Goal: Find specific page/section: Find specific page/section

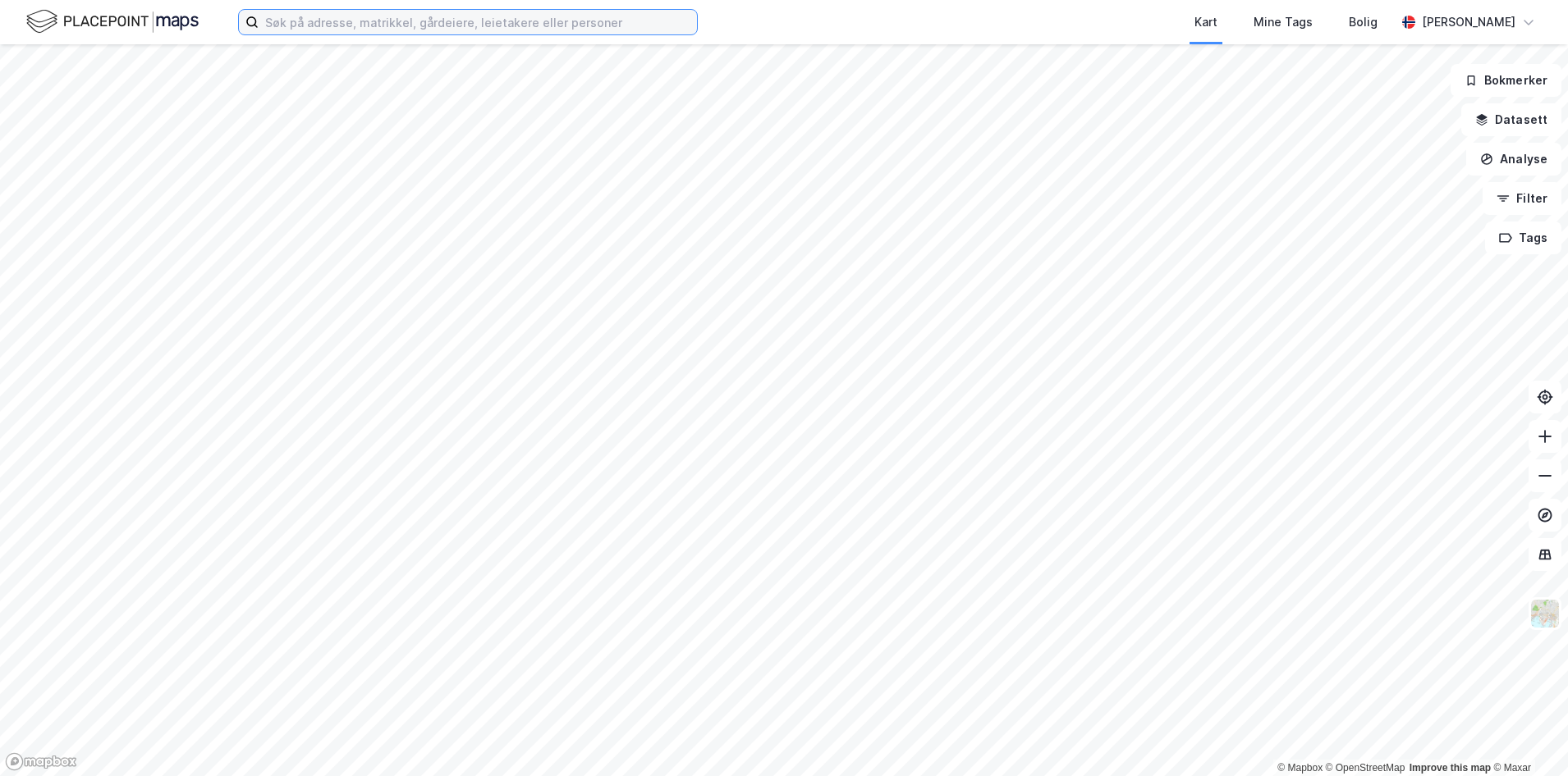
click at [333, 19] on input at bounding box center [478, 22] width 439 height 25
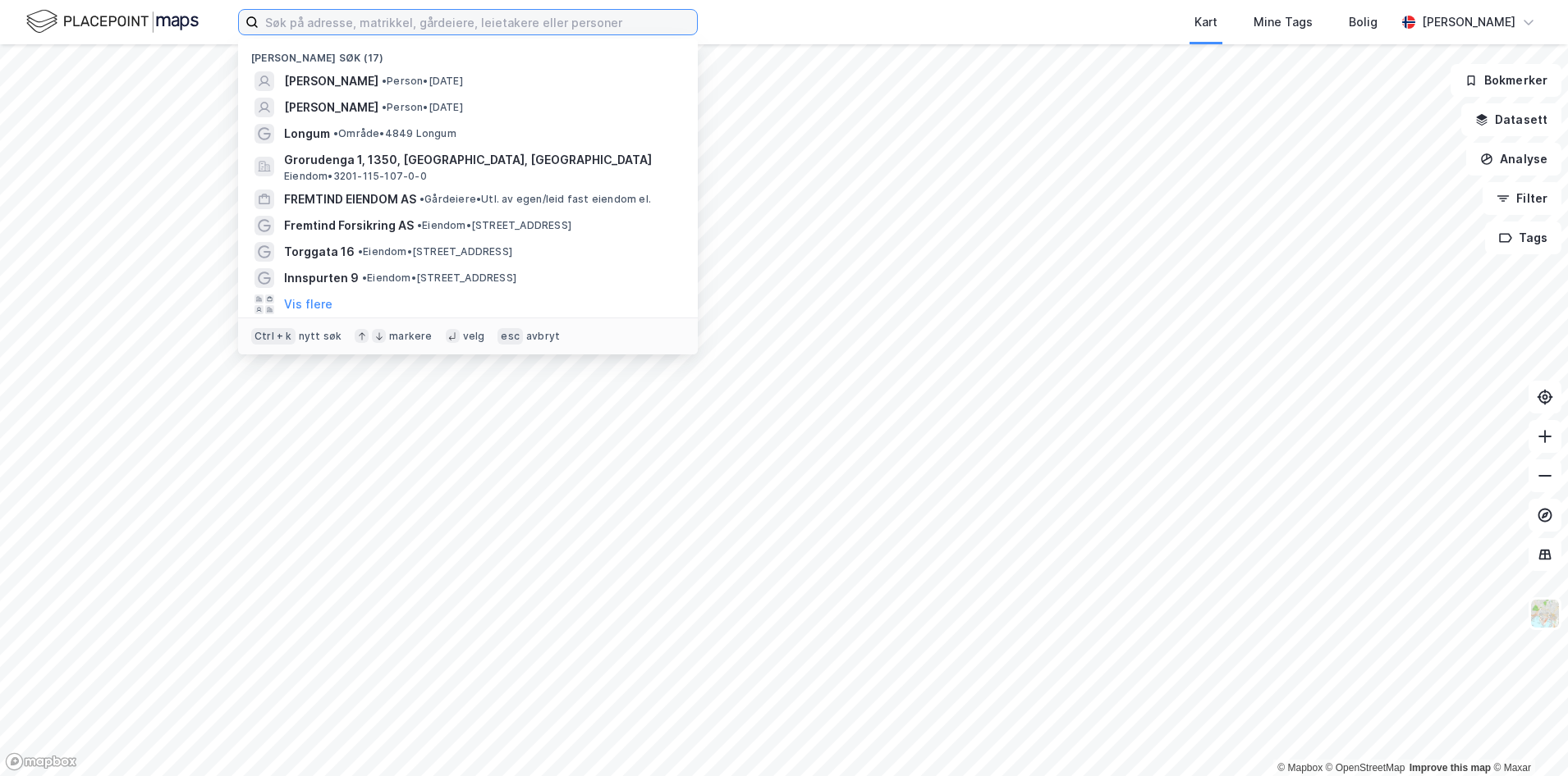
paste input "[STREET_ADDRESS]"
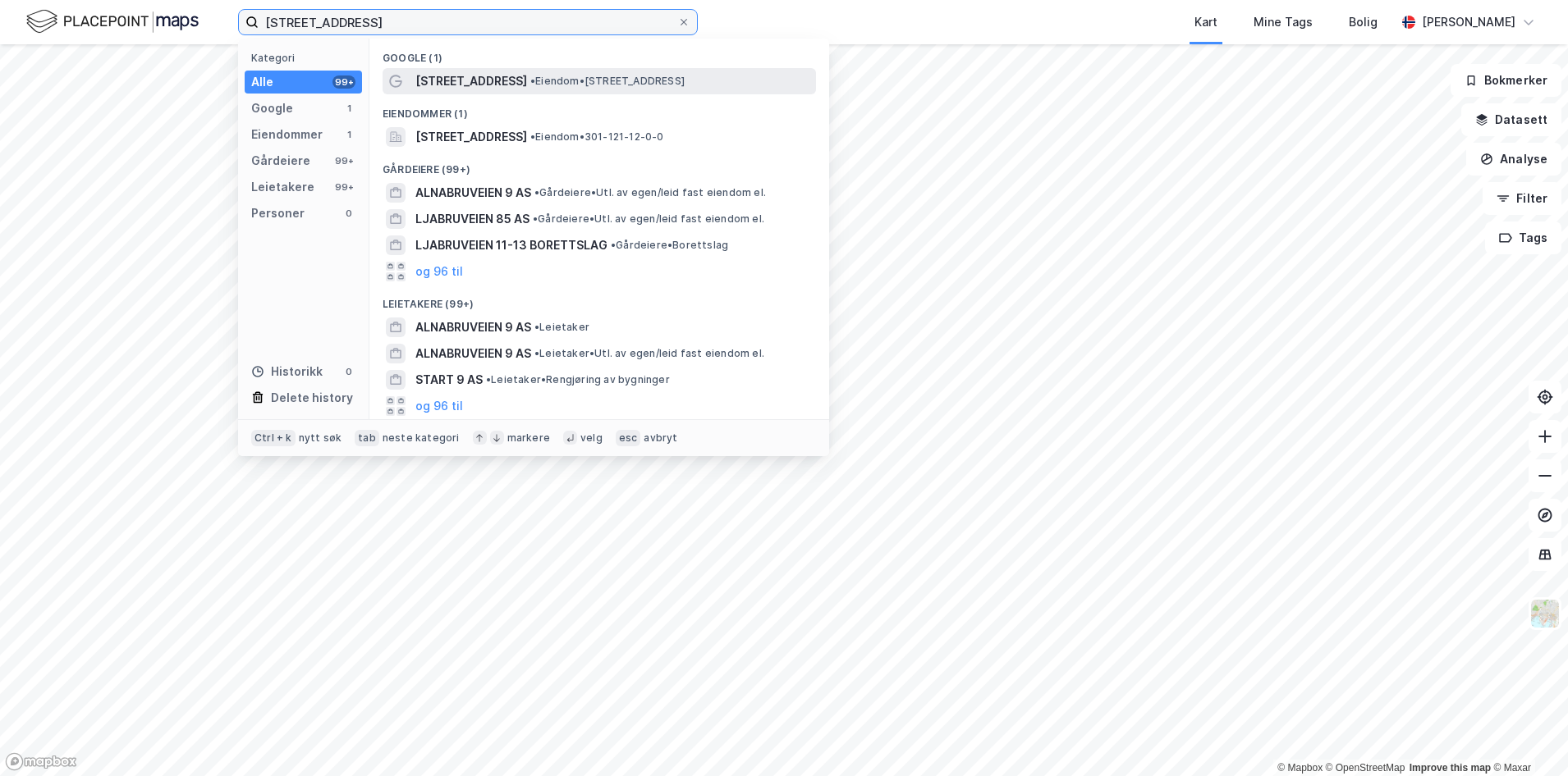
type input "[STREET_ADDRESS]"
click at [439, 77] on span "[STREET_ADDRESS]" at bounding box center [471, 81] width 112 height 20
